Goal: Transaction & Acquisition: Purchase product/service

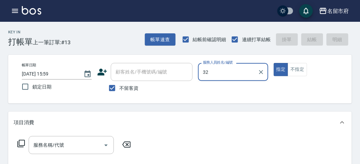
type input "3"
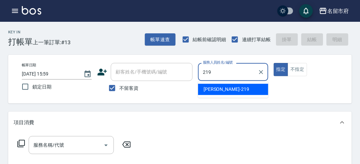
type input "[PERSON_NAME]-219"
type button "true"
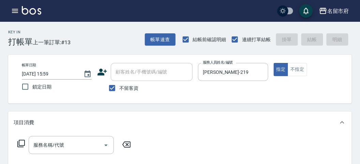
click at [23, 142] on icon at bounding box center [21, 144] width 8 height 8
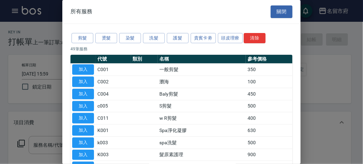
click at [223, 32] on div "剪髮 燙髮 染髮 洗髮 護髮 貴賓卡劵 頭皮理療 清除" at bounding box center [182, 38] width 222 height 13
click at [223, 40] on button "頭皮理療" at bounding box center [230, 38] width 25 height 11
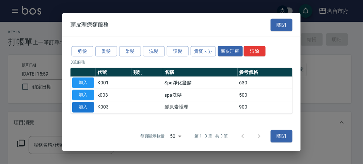
drag, startPoint x: 87, startPoint y: 107, endPoint x: 103, endPoint y: 105, distance: 16.2
click at [87, 107] on button "加入" at bounding box center [83, 107] width 22 height 11
type input "髮原素護理(K003)"
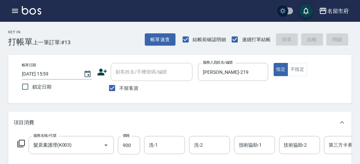
type input "[DATE] 16:56"
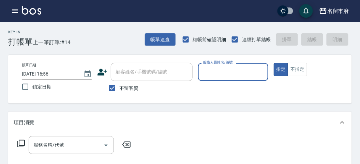
click at [214, 69] on input "服務人員姓名/編號" at bounding box center [233, 72] width 64 height 12
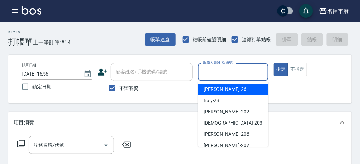
click at [221, 90] on div "[PERSON_NAME] -26" at bounding box center [233, 89] width 70 height 11
type input "[PERSON_NAME]-26"
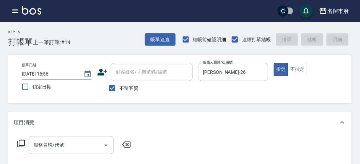
click at [22, 145] on icon at bounding box center [21, 144] width 8 height 8
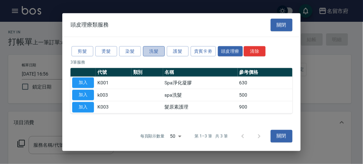
click at [153, 53] on button "洗髮" at bounding box center [154, 51] width 22 height 11
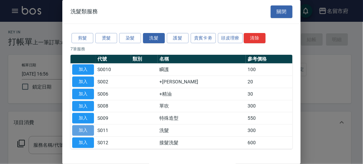
click at [84, 128] on button "加入" at bounding box center [83, 130] width 22 height 11
type input "洗髮(S011)"
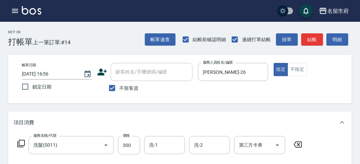
click at [21, 142] on icon at bounding box center [21, 144] width 8 height 8
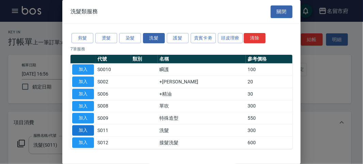
click at [91, 131] on button "加入" at bounding box center [83, 130] width 22 height 11
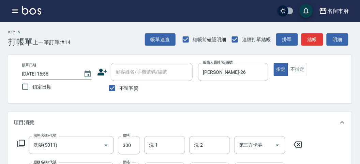
click at [21, 143] on icon at bounding box center [21, 144] width 8 height 8
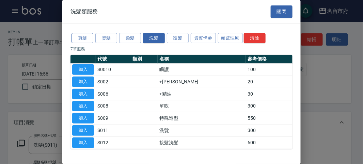
click at [81, 36] on button "剪髮" at bounding box center [83, 38] width 22 height 11
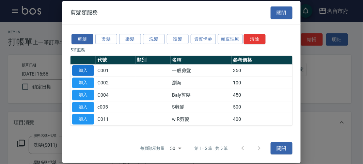
click at [87, 66] on button "加入" at bounding box center [83, 70] width 22 height 11
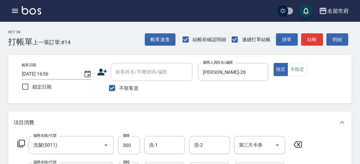
click at [19, 143] on icon at bounding box center [21, 144] width 8 height 8
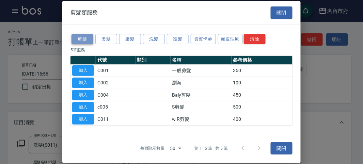
click at [79, 39] on button "剪髮" at bounding box center [83, 39] width 22 height 11
click at [86, 73] on button "加入" at bounding box center [83, 70] width 22 height 11
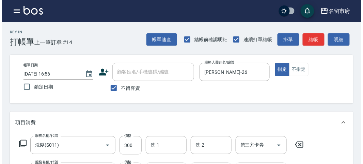
scroll to position [279, 0]
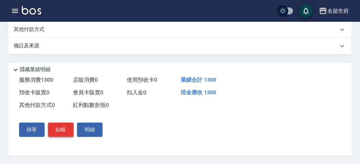
click at [59, 130] on button "結帳" at bounding box center [61, 130] width 26 height 14
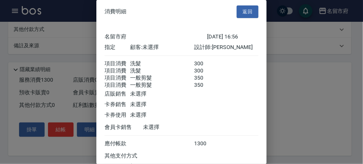
scroll to position [61, 0]
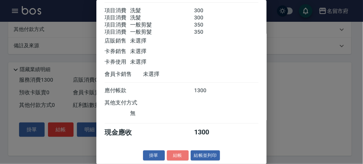
click at [181, 153] on button "結帳" at bounding box center [178, 156] width 22 height 11
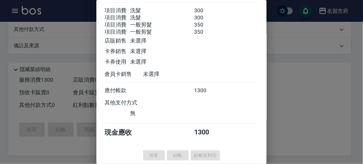
type input "[DATE] 16:59"
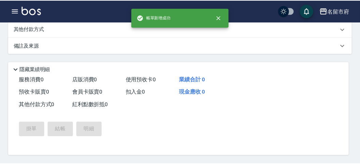
scroll to position [0, 0]
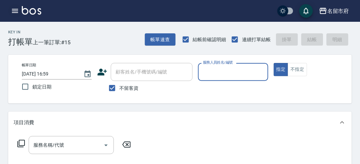
click at [15, 9] on icon "button" at bounding box center [15, 11] width 6 height 4
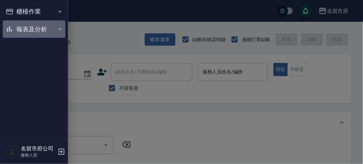
click at [43, 28] on button "報表及分析" at bounding box center [34, 29] width 63 height 18
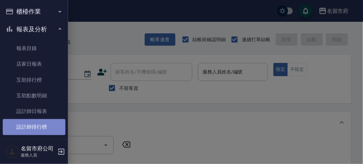
click at [40, 128] on link "設計師排行榜" at bounding box center [34, 127] width 63 height 16
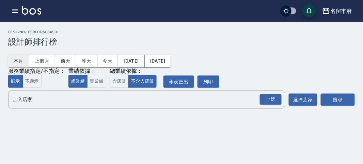
click at [20, 58] on button "本月" at bounding box center [18, 61] width 21 height 13
click at [16, 58] on button "本月" at bounding box center [18, 61] width 21 height 13
click at [275, 102] on div "全選" at bounding box center [271, 99] width 22 height 11
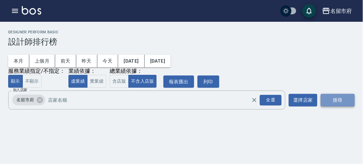
click at [334, 97] on button "搜尋" at bounding box center [338, 100] width 34 height 13
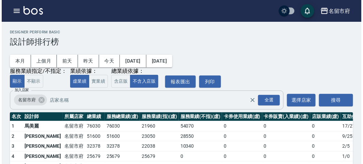
scroll to position [60, 0]
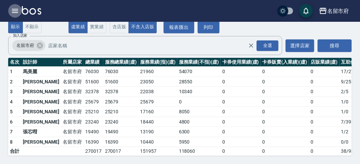
click at [13, 11] on icon "button" at bounding box center [15, 11] width 6 height 4
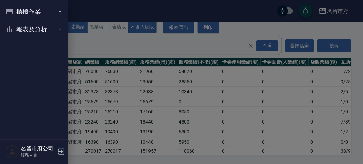
click at [14, 11] on button "櫃檯作業" at bounding box center [34, 12] width 63 height 18
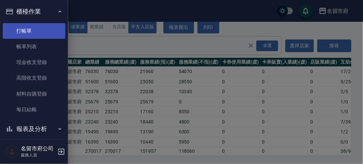
click at [24, 28] on link "打帳單" at bounding box center [34, 31] width 63 height 16
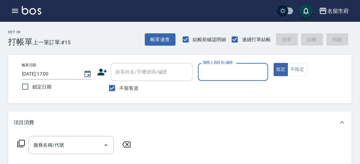
click at [225, 73] on input "服務人員姓名/編號" at bounding box center [233, 72] width 64 height 12
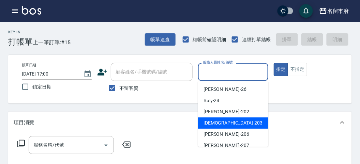
click at [223, 124] on div "聖德 -203" at bounding box center [233, 123] width 70 height 11
type input "聖德-203"
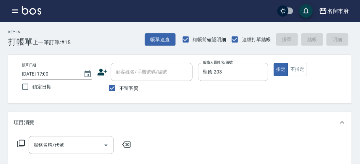
click at [20, 146] on icon at bounding box center [20, 143] width 7 height 7
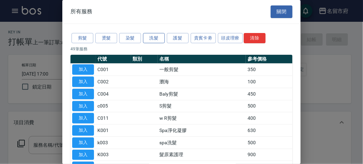
click at [153, 34] on button "洗髮" at bounding box center [154, 38] width 22 height 11
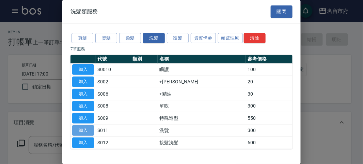
click at [84, 131] on button "加入" at bounding box center [83, 130] width 22 height 11
type input "洗髮(S011)"
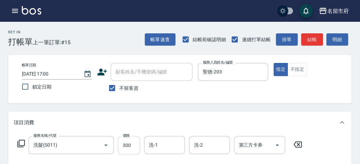
click at [125, 146] on input "300" at bounding box center [129, 145] width 22 height 18
type input "350"
click at [339, 43] on button "明細" at bounding box center [338, 39] width 22 height 13
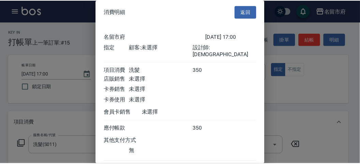
scroll to position [38, 0]
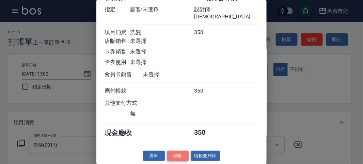
click at [177, 152] on button "結帳" at bounding box center [178, 156] width 22 height 11
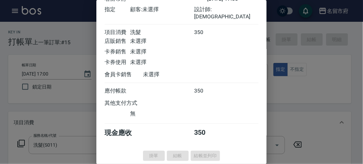
type input "[DATE] 17:04"
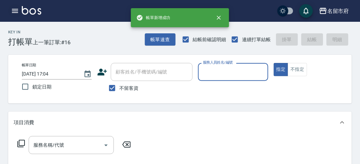
click at [12, 11] on icon "button" at bounding box center [15, 11] width 6 height 4
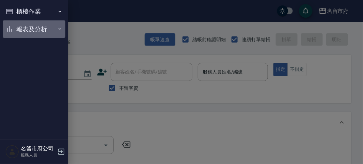
click at [18, 27] on button "報表及分析" at bounding box center [34, 29] width 63 height 18
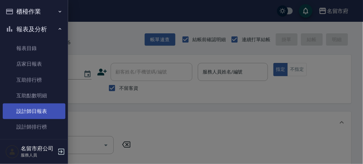
click at [30, 112] on link "設計師日報表" at bounding box center [34, 112] width 63 height 16
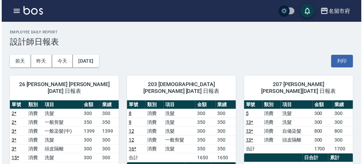
scroll to position [38, 0]
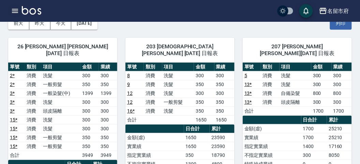
click at [17, 7] on icon "button" at bounding box center [15, 11] width 8 height 8
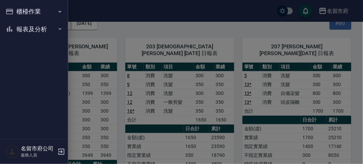
click at [17, 7] on button "櫃檯作業" at bounding box center [34, 12] width 63 height 18
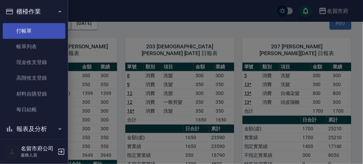
click at [27, 35] on link "打帳單" at bounding box center [34, 31] width 63 height 16
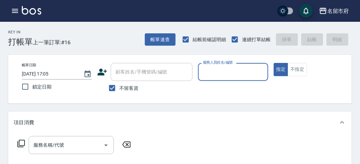
click at [228, 67] on input "服務人員姓名/編號" at bounding box center [233, 72] width 64 height 12
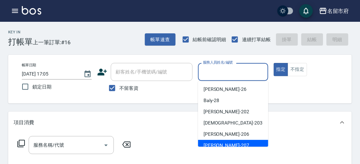
click at [223, 143] on div "[PERSON_NAME] -207" at bounding box center [233, 145] width 70 height 11
type input "[PERSON_NAME]-207"
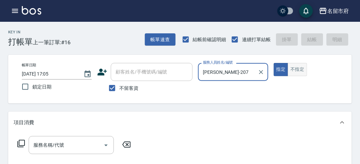
click at [297, 71] on button "不指定" at bounding box center [297, 69] width 19 height 13
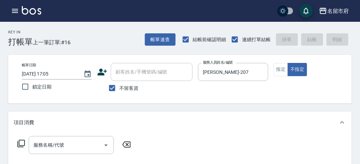
click at [25, 144] on div "服務名稱/代號 服務名稱/代號" at bounding box center [74, 145] width 121 height 18
click at [19, 143] on icon at bounding box center [20, 143] width 7 height 7
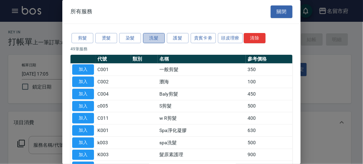
click at [154, 41] on button "洗髮" at bounding box center [154, 38] width 22 height 11
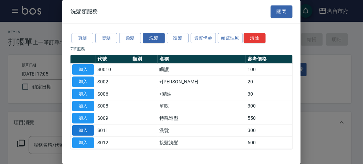
click at [86, 131] on button "加入" at bounding box center [83, 130] width 22 height 11
type input "洗髮(S011)"
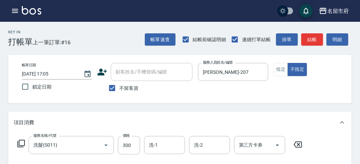
click at [19, 144] on icon at bounding box center [20, 143] width 7 height 7
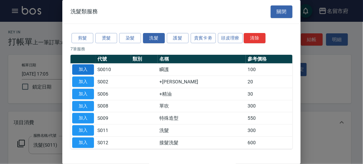
click at [81, 65] on button "加入" at bounding box center [83, 69] width 22 height 11
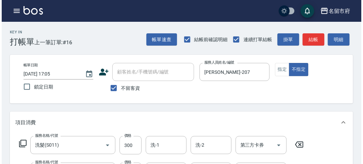
scroll to position [226, 0]
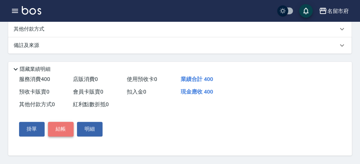
click at [70, 129] on button "結帳" at bounding box center [61, 129] width 26 height 14
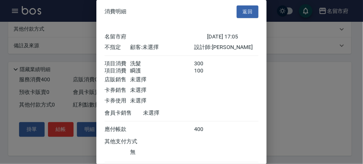
scroll to position [45, 0]
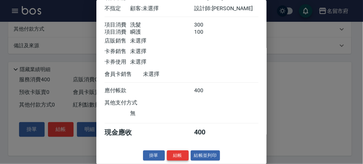
click at [182, 153] on button "結帳" at bounding box center [178, 156] width 22 height 11
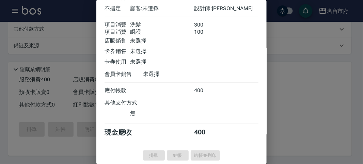
type input "[DATE] 17:12"
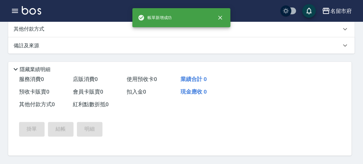
scroll to position [0, 0]
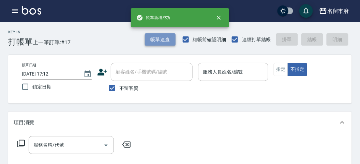
click at [153, 42] on button "帳單速查" at bounding box center [160, 39] width 31 height 13
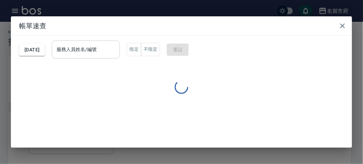
click at [97, 47] on div "服務人員姓名/編號 服務人員姓名/編號" at bounding box center [86, 50] width 68 height 18
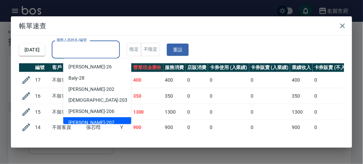
click at [94, 121] on div "[PERSON_NAME] -207" at bounding box center [97, 123] width 68 height 11
type input "[PERSON_NAME]-207"
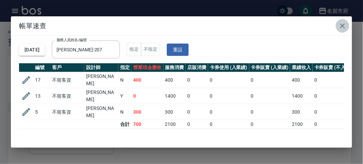
click at [339, 26] on icon "button" at bounding box center [343, 26] width 8 height 8
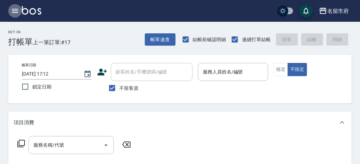
click at [16, 15] on button "button" at bounding box center [15, 11] width 14 height 14
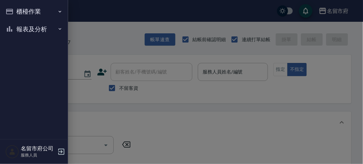
click at [20, 26] on button "報表及分析" at bounding box center [34, 29] width 63 height 18
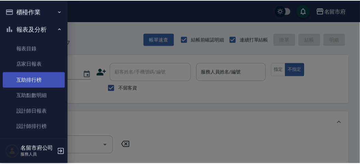
scroll to position [22, 0]
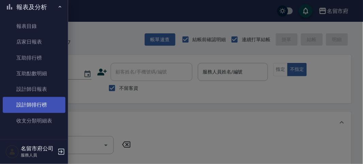
click at [44, 101] on link "設計師排行榜" at bounding box center [34, 105] width 63 height 16
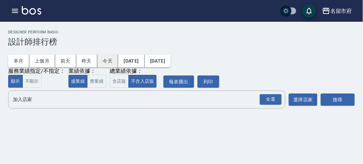
click at [106, 64] on button "今天" at bounding box center [107, 61] width 21 height 13
click at [269, 101] on div "全選" at bounding box center [271, 99] width 22 height 11
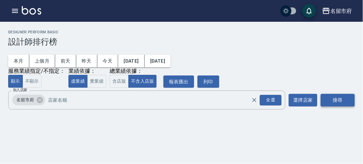
click at [334, 95] on button "搜尋" at bounding box center [338, 100] width 34 height 13
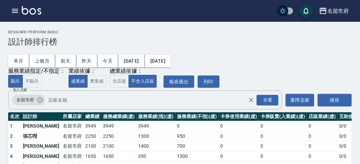
scroll to position [30, 0]
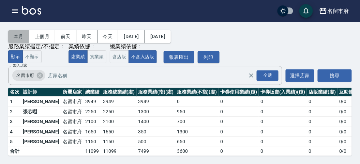
click at [15, 32] on button "本月" at bounding box center [18, 36] width 21 height 13
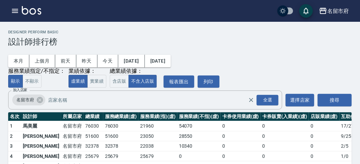
scroll to position [60, 0]
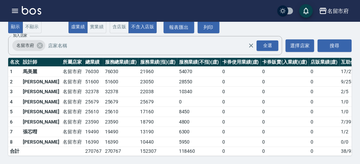
click at [33, 10] on img at bounding box center [31, 10] width 19 height 9
